Goal: Browse casually

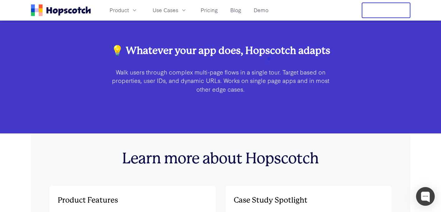
scroll to position [1654, 0]
